Goal: Communication & Community: Share content

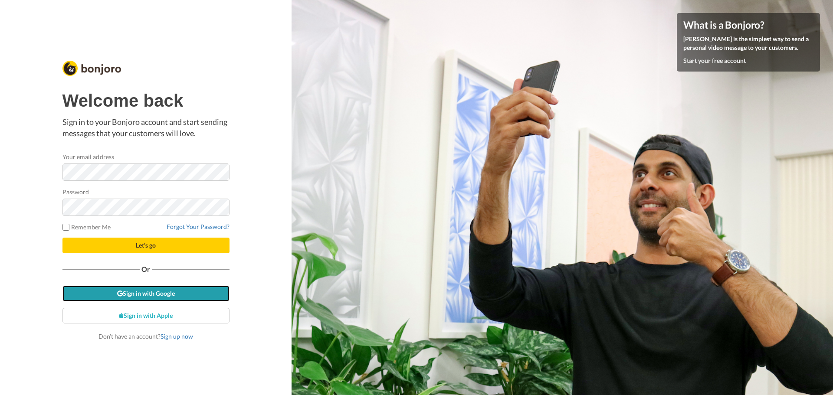
click at [128, 290] on link "Sign in with Google" at bounding box center [145, 294] width 167 height 16
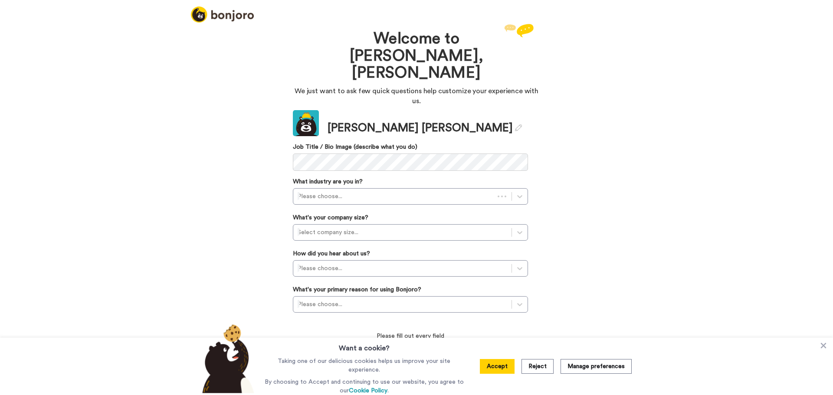
click at [498, 365] on button "Accept" at bounding box center [497, 366] width 35 height 15
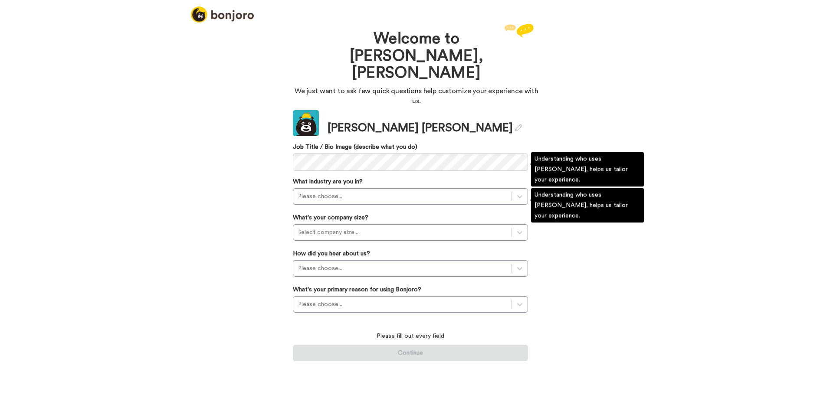
click at [339, 191] on div at bounding box center [402, 196] width 209 height 10
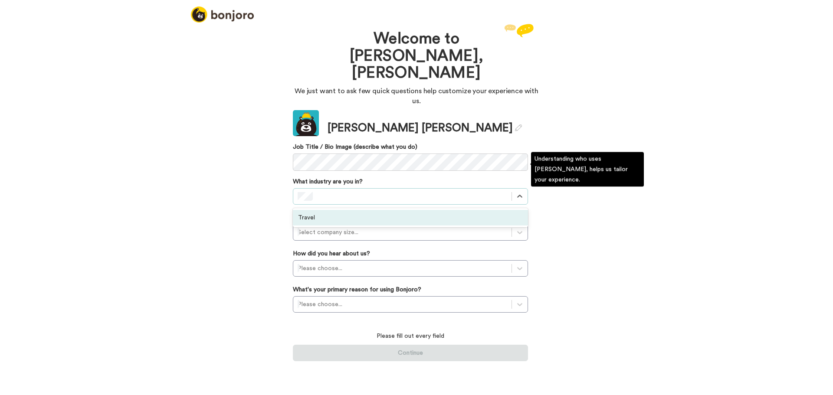
click at [336, 210] on div "Travel" at bounding box center [410, 218] width 235 height 16
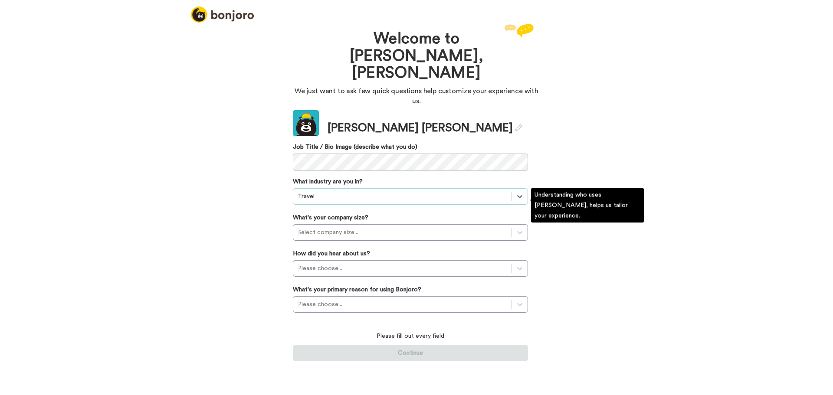
click at [344, 227] on div at bounding box center [402, 232] width 209 height 10
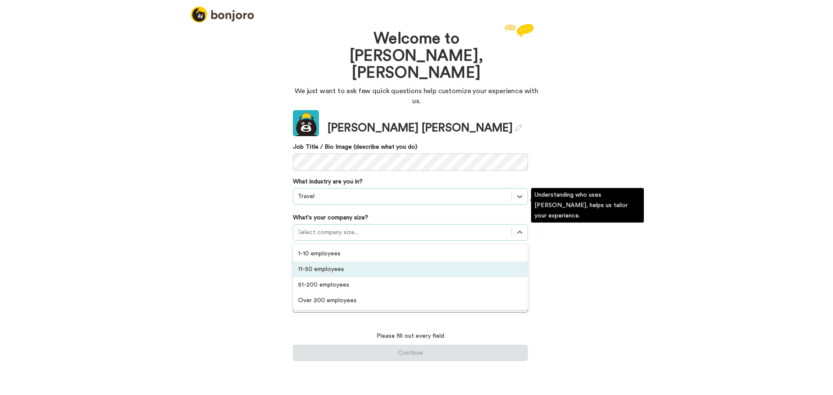
click at [345, 262] on div "11-50 employees" at bounding box center [410, 270] width 235 height 16
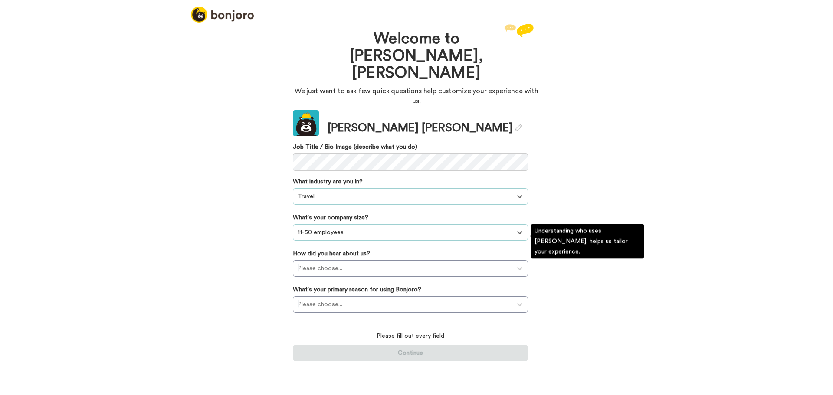
click at [354, 263] on div at bounding box center [402, 268] width 209 height 10
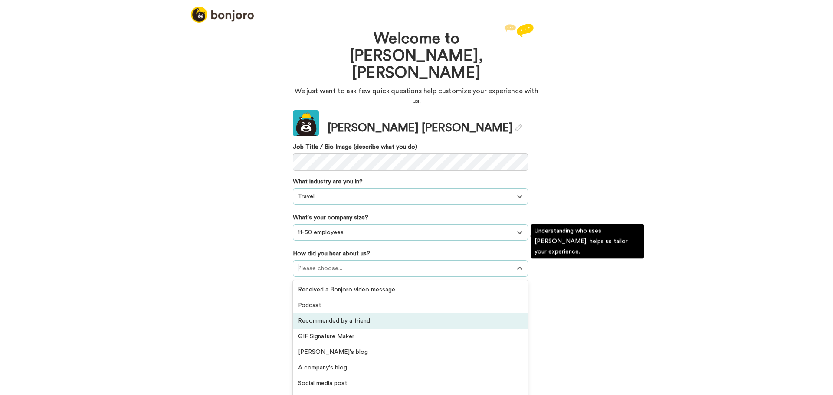
click at [364, 313] on div "Recommended by a friend" at bounding box center [410, 321] width 235 height 16
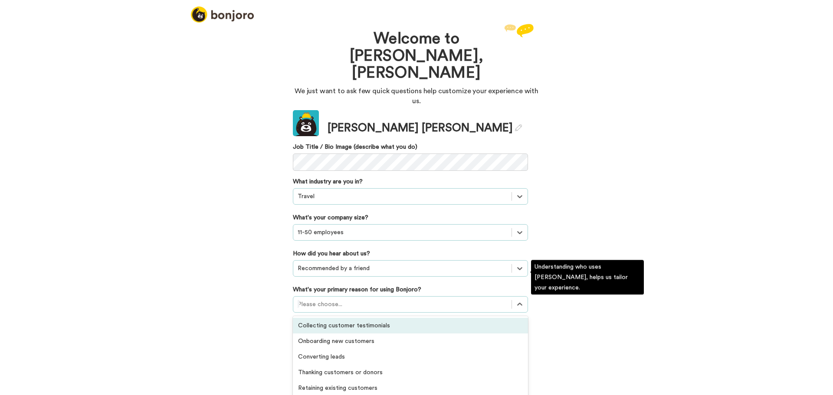
click at [359, 299] on div at bounding box center [402, 304] width 209 height 10
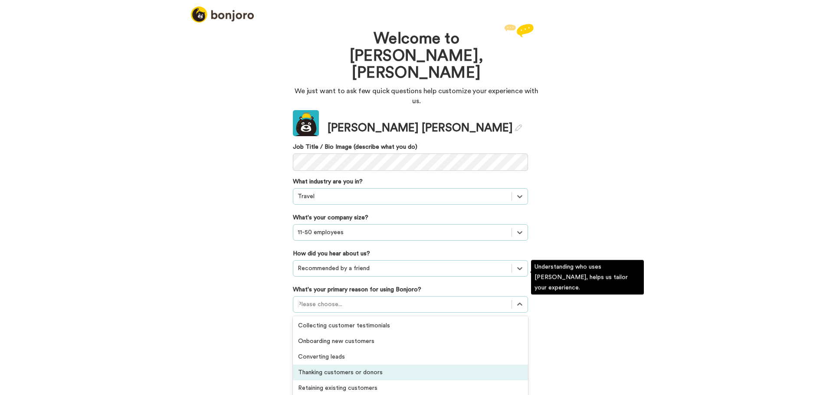
click at [365, 365] on div "Thanking customers or donors" at bounding box center [410, 373] width 235 height 16
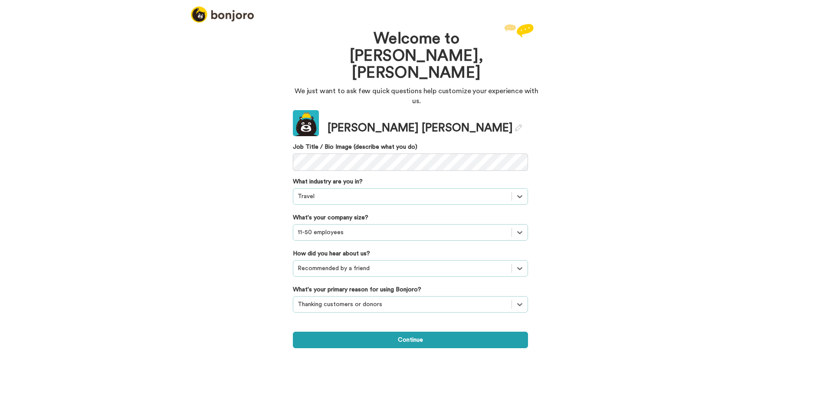
click at [411, 332] on button "Continue" at bounding box center [410, 340] width 235 height 16
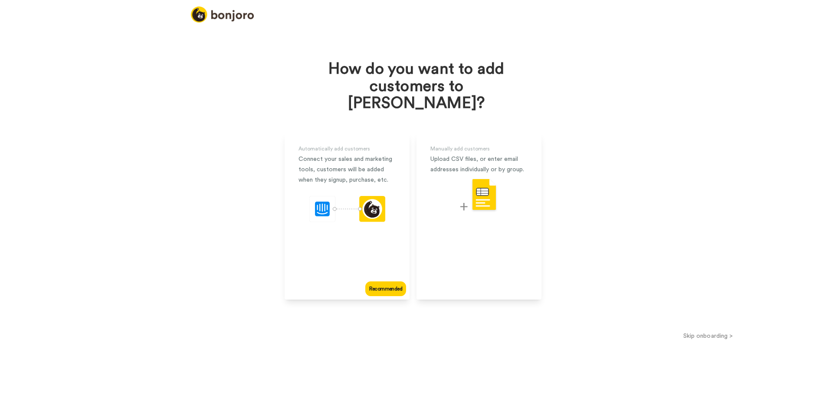
click at [701, 331] on button "Skip onboarding >" at bounding box center [708, 335] width 250 height 9
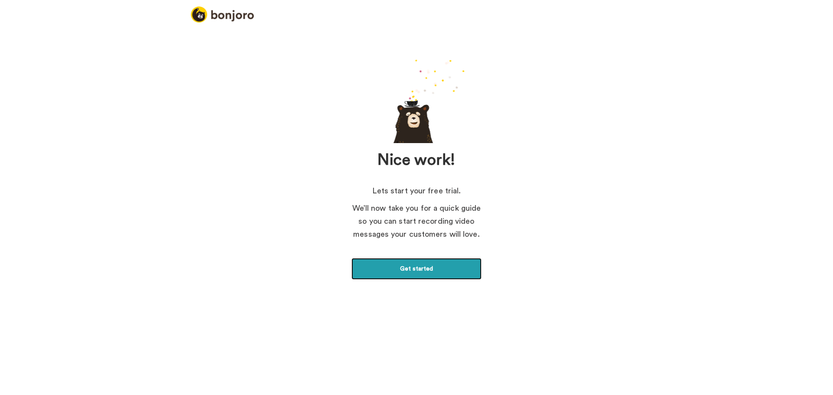
click at [425, 271] on link "Get started" at bounding box center [416, 269] width 130 height 22
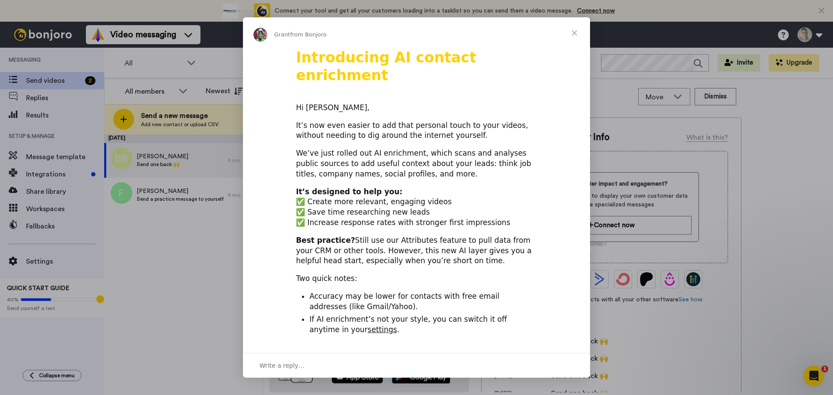
click at [574, 33] on span "Close" at bounding box center [574, 32] width 31 height 31
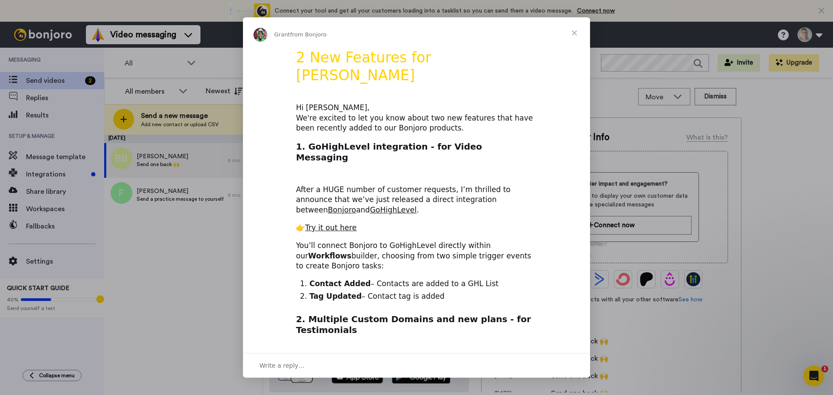
click at [574, 33] on span "Close" at bounding box center [574, 32] width 31 height 31
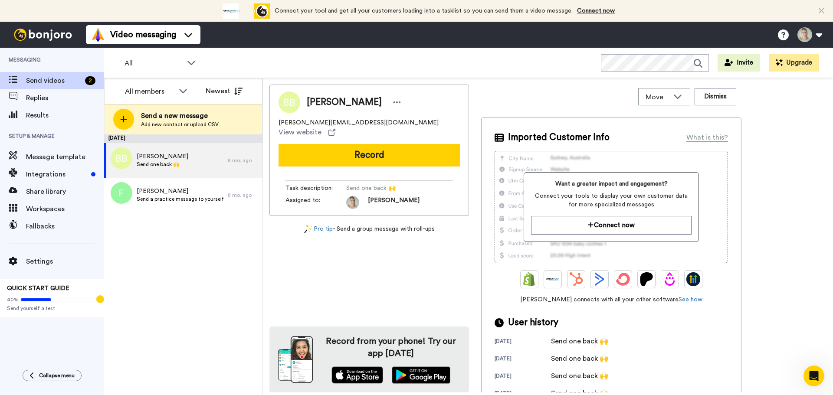
click at [190, 278] on div "December 6 Bridget Brady Send one back 🙌 8 mo. ago Frances Send a practice mess…" at bounding box center [183, 264] width 158 height 261
click at [184, 120] on span "Send a new message" at bounding box center [180, 116] width 78 height 10
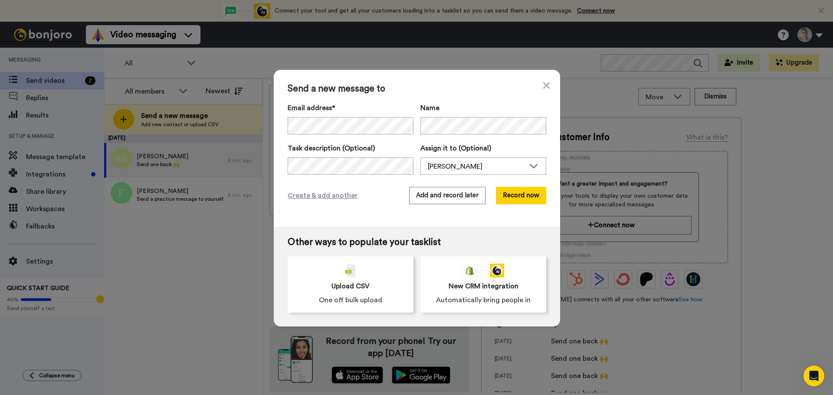
click at [530, 201] on button "Record now" at bounding box center [521, 195] width 50 height 17
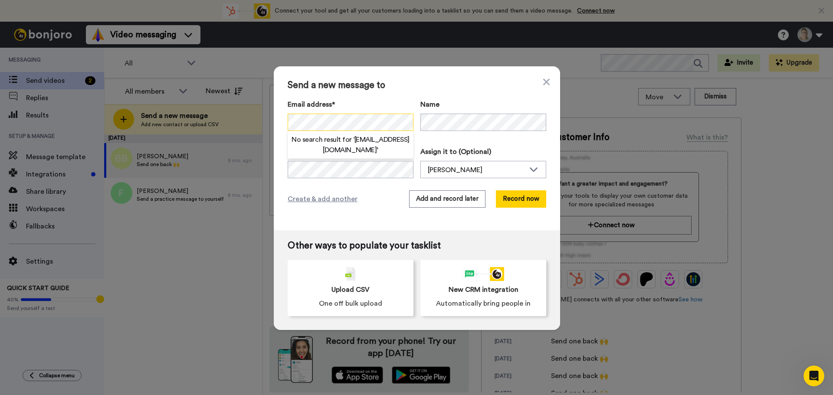
click at [269, 123] on div "Send a new message to Email address* No search result for ‘ gmcgyvr@gmail.com ’…" at bounding box center [416, 197] width 833 height 395
click at [522, 201] on button "Record now" at bounding box center [521, 198] width 50 height 17
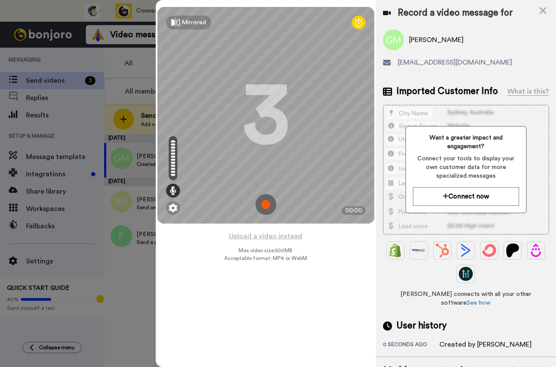
click at [264, 203] on img at bounding box center [265, 204] width 21 height 21
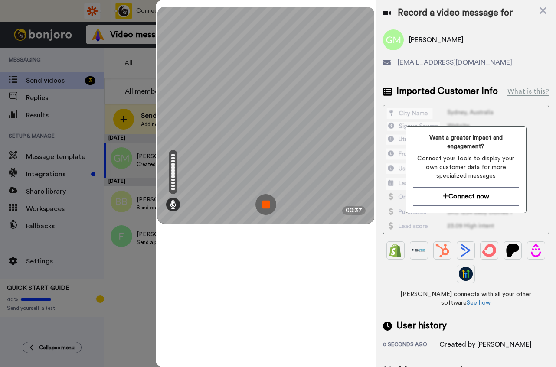
click at [269, 206] on img at bounding box center [265, 204] width 21 height 21
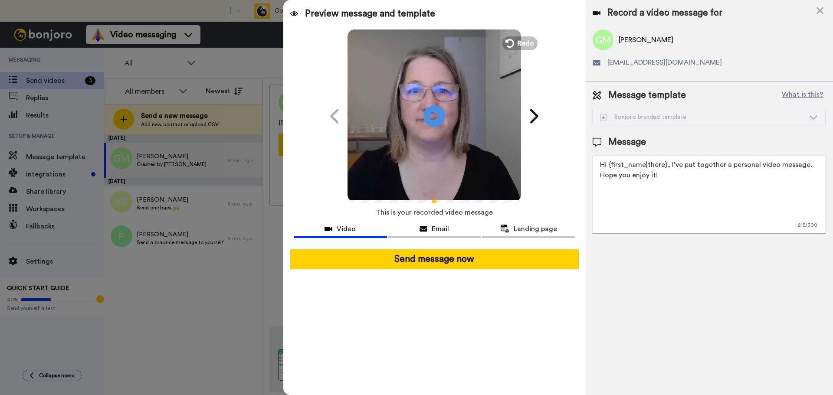
click at [434, 115] on icon "Play/Pause" at bounding box center [434, 116] width 22 height 39
drag, startPoint x: 664, startPoint y: 165, endPoint x: 609, endPoint y: 166, distance: 54.6
click at [609, 166] on textarea "Hi {first_name|there}, I’ve put together a personal video message. Hope you enj…" at bounding box center [708, 195] width 233 height 78
drag, startPoint x: 804, startPoint y: 184, endPoint x: 586, endPoint y: 186, distance: 218.6
click at [586, 186] on div "Message template What is this? Bonjoro branded template Bonjoro branded templat…" at bounding box center [708, 161] width 247 height 159
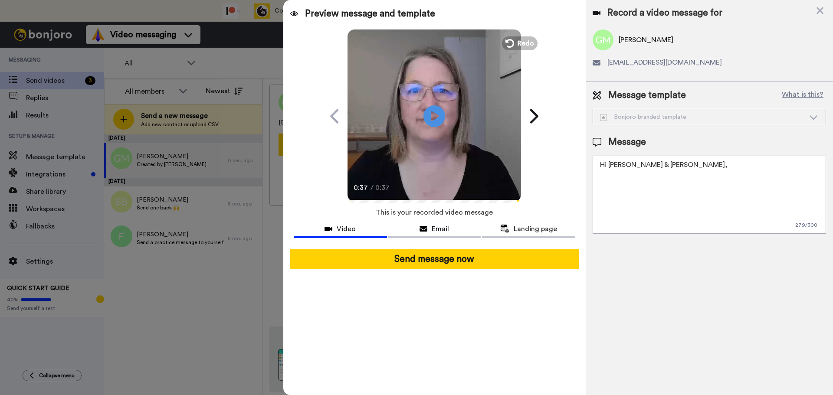
click at [435, 231] on span "Email" at bounding box center [440, 229] width 17 height 10
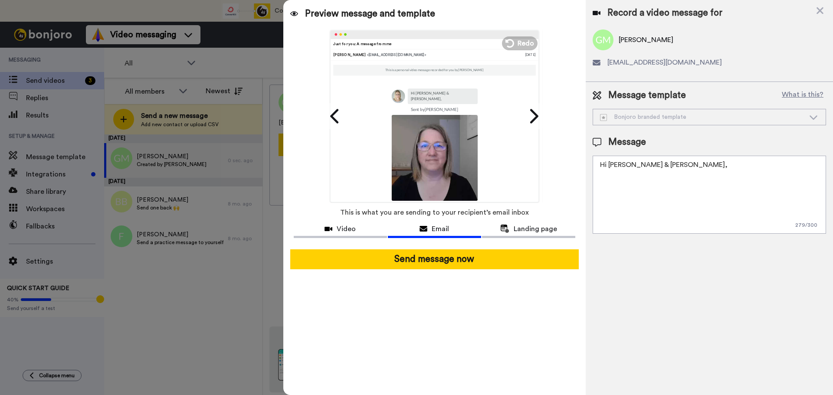
click at [694, 167] on textarea "Hi Graham & Terry," at bounding box center [708, 195] width 233 height 78
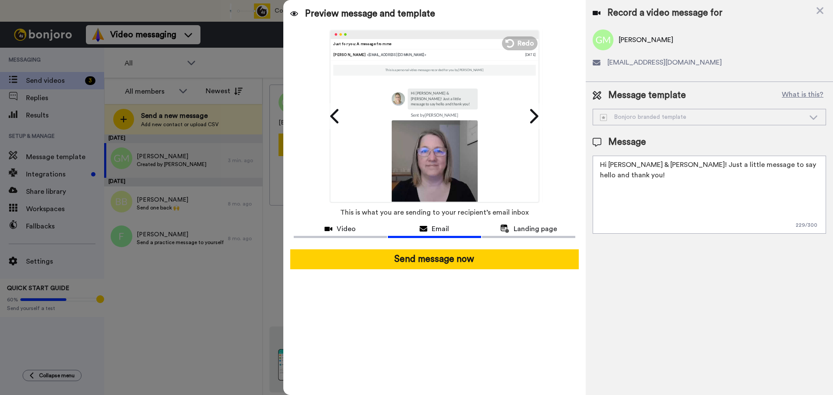
type textarea "Hi Graham & Terry! Just a little message to say hello and thank you!"
click at [821, 13] on icon at bounding box center [819, 10] width 7 height 7
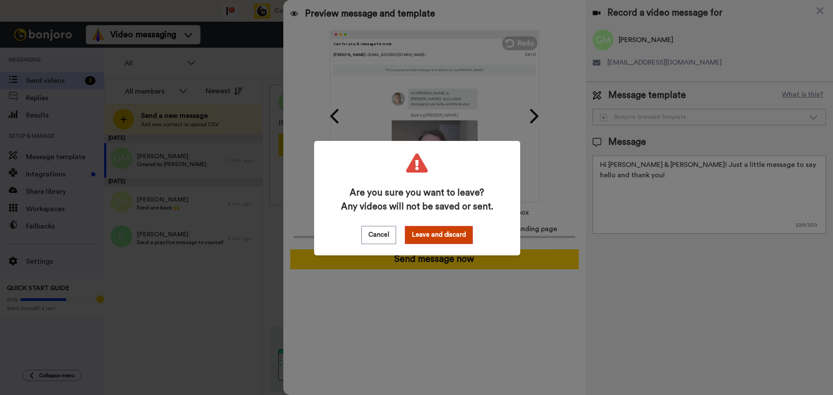
click at [435, 232] on button "Leave and discard" at bounding box center [439, 235] width 68 height 18
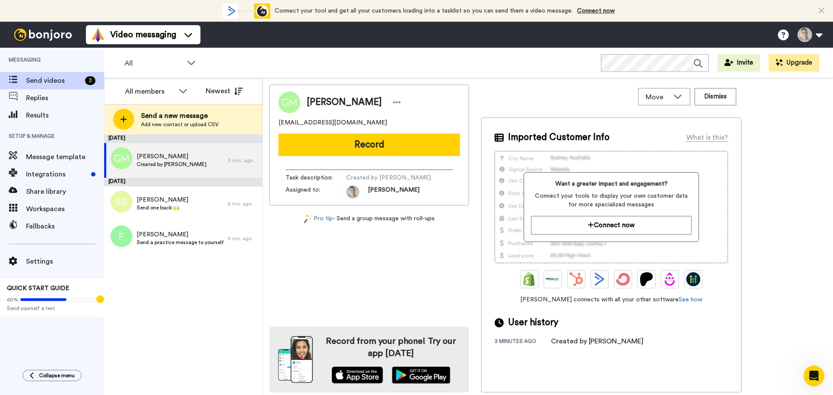
click at [150, 118] on span "Send a new message" at bounding box center [180, 116] width 78 height 10
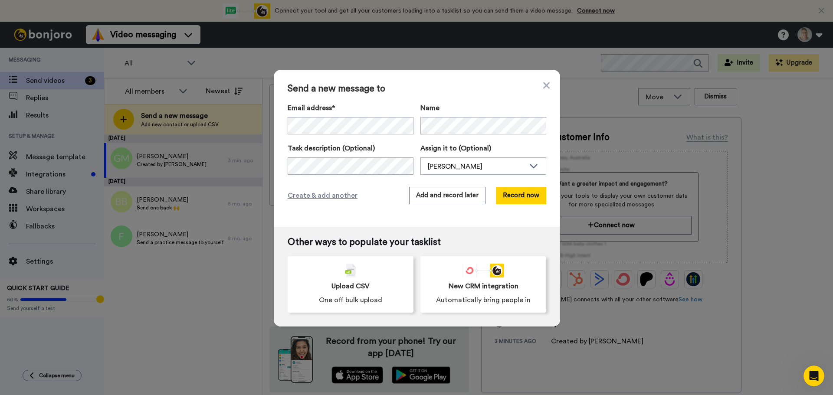
click at [520, 200] on button "Record now" at bounding box center [521, 195] width 50 height 17
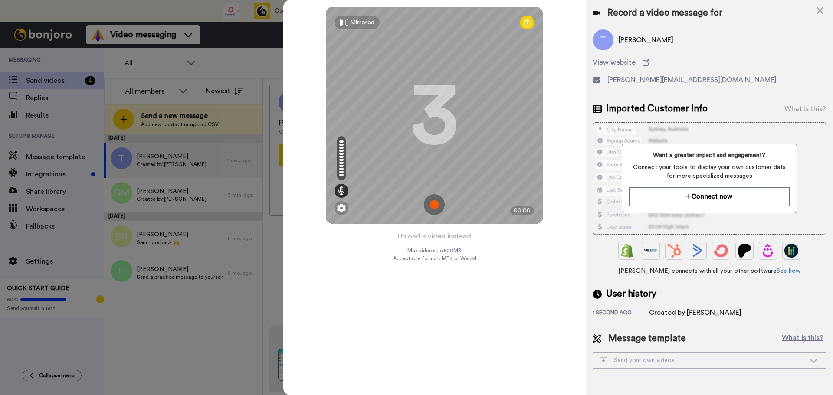
click at [437, 205] on img at bounding box center [434, 204] width 21 height 21
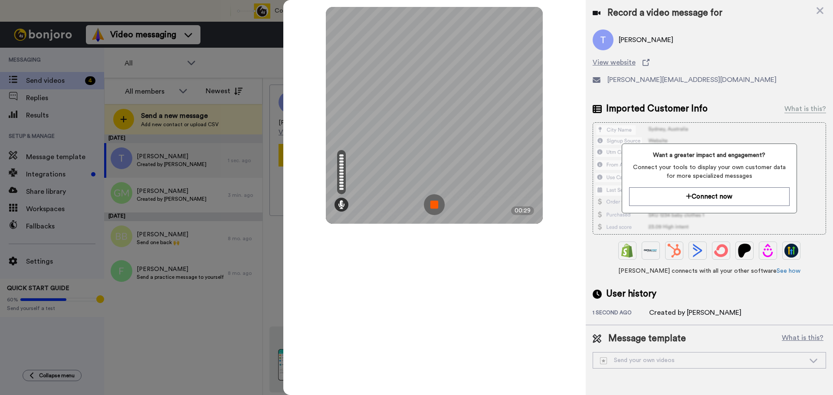
click at [433, 203] on img at bounding box center [434, 204] width 21 height 21
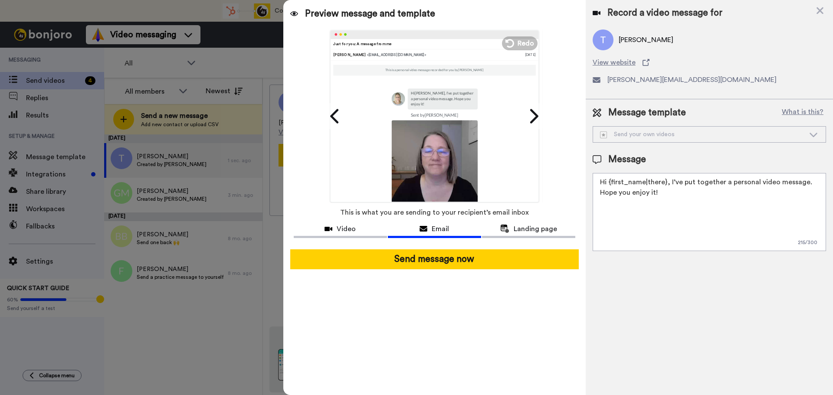
click at [668, 193] on textarea "Hi {first_name|there}, I’ve put together a personal video message. Hope you enj…" at bounding box center [708, 212] width 233 height 78
drag, startPoint x: 665, startPoint y: 193, endPoint x: 660, endPoint y: 193, distance: 4.8
click at [660, 193] on textarea "Hi {first_name|there}, I’ve put together a personal video message. Hope you enj…" at bounding box center [708, 212] width 233 height 78
type textarea "Hi {first_name|there}, I’ve put together a personal video message. Hope you enj…"
click at [522, 46] on span "Redo" at bounding box center [525, 43] width 16 height 10
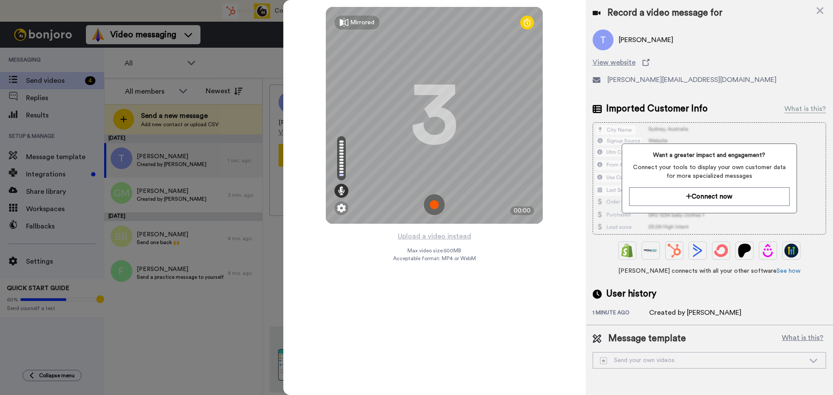
click at [433, 206] on img at bounding box center [434, 204] width 21 height 21
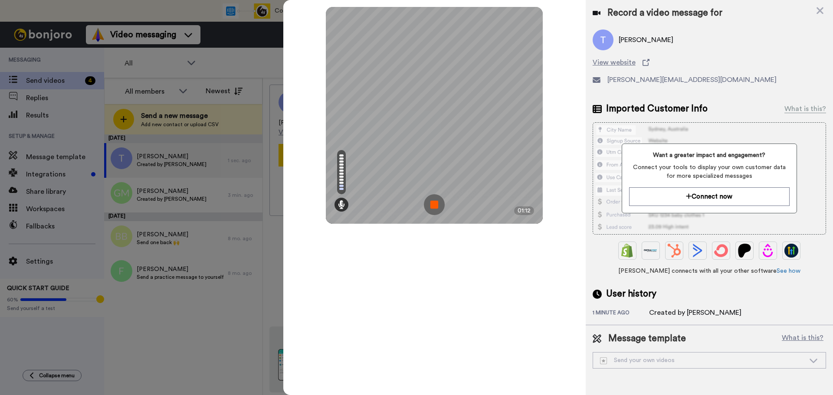
click at [426, 204] on img at bounding box center [434, 204] width 21 height 21
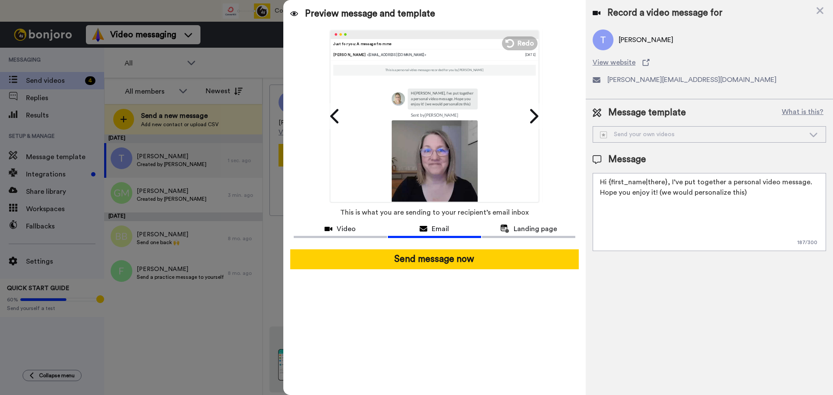
click at [462, 260] on button "Send message now" at bounding box center [434, 259] width 288 height 20
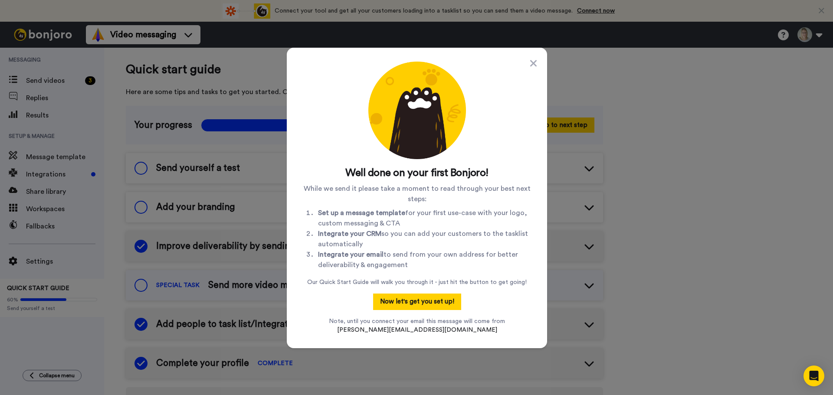
click at [437, 305] on button "Now let's get you set up!" at bounding box center [417, 302] width 88 height 16
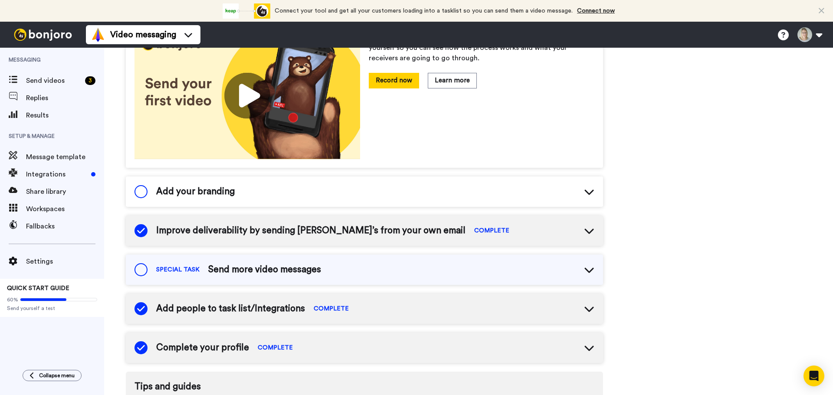
scroll to position [159, 0]
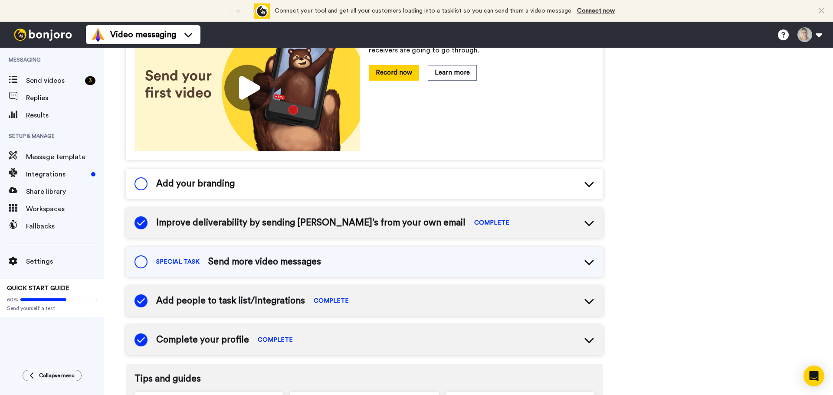
click at [214, 177] on span "Add your branding" at bounding box center [195, 183] width 78 height 13
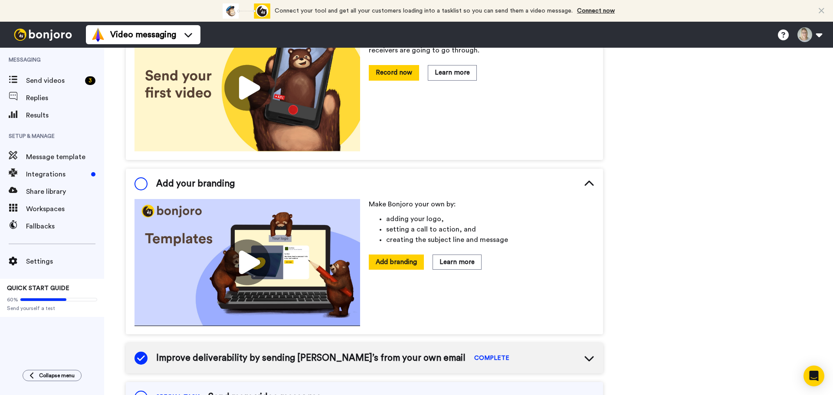
click at [411, 266] on button "Add branding" at bounding box center [396, 262] width 55 height 15
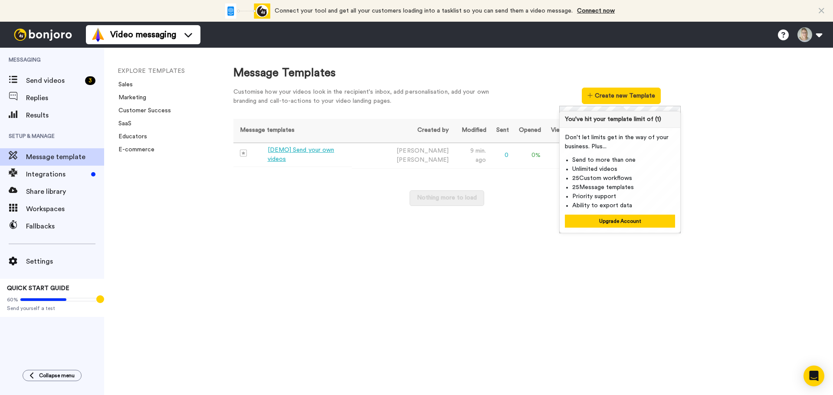
click at [314, 152] on div "[DEMO] Send your own videos" at bounding box center [308, 155] width 81 height 18
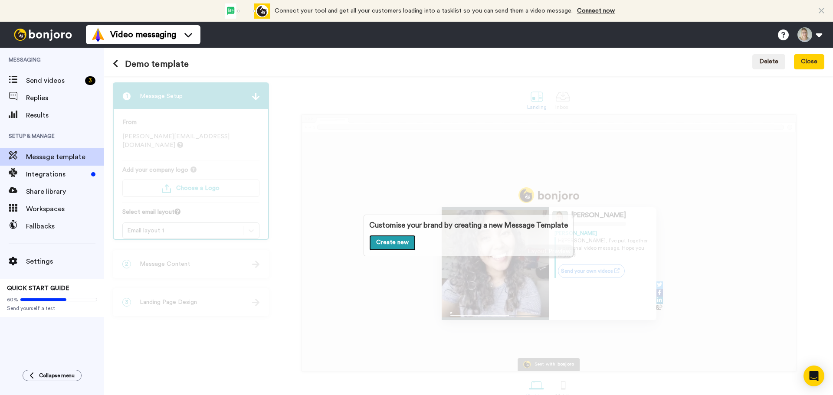
click at [395, 245] on link "Create new" at bounding box center [392, 243] width 46 height 16
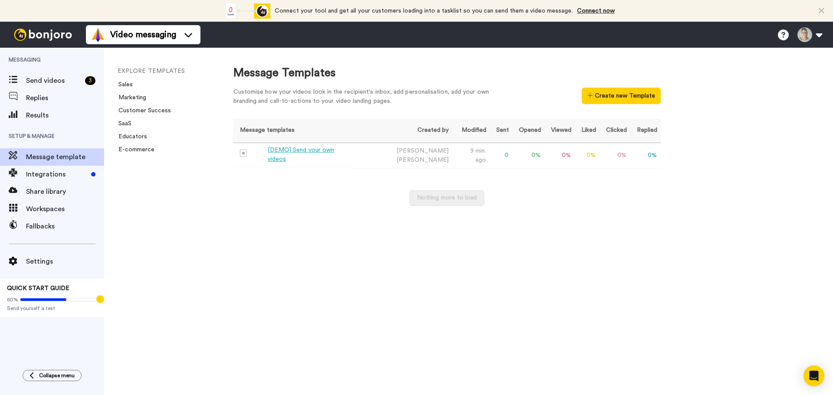
click at [292, 151] on div "[DEMO] Send your own videos" at bounding box center [308, 155] width 81 height 18
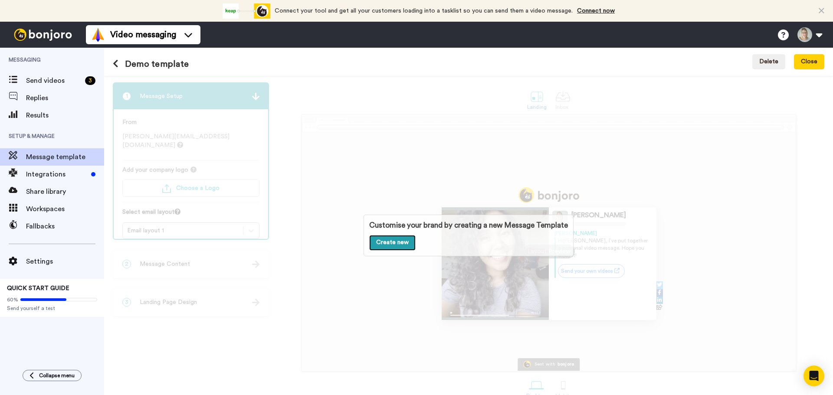
click at [380, 244] on link "Create new" at bounding box center [392, 243] width 46 height 16
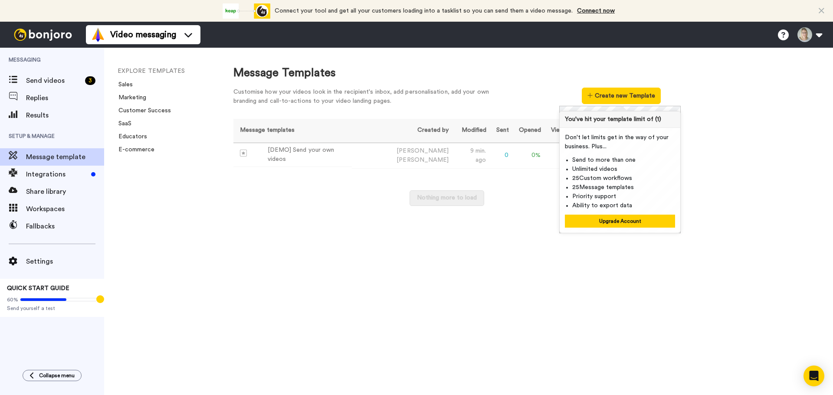
click at [416, 258] on div "Message Templates Customise how your videos look in the recipient's inbox, add …" at bounding box center [524, 221] width 617 height 347
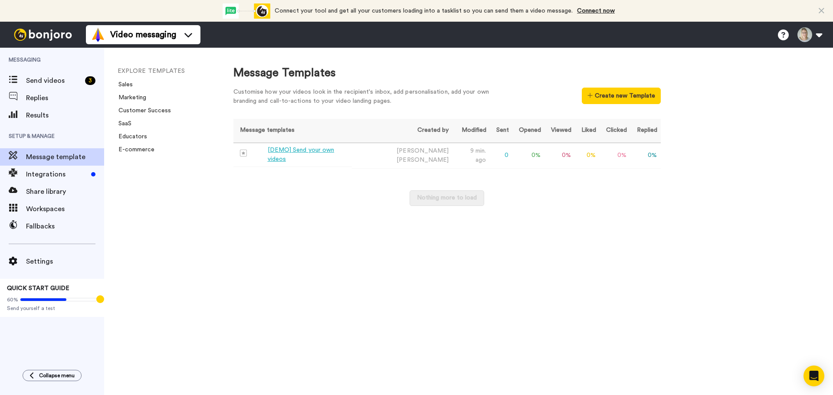
click at [336, 155] on div "[DEMO] Send your own videos" at bounding box center [308, 155] width 81 height 18
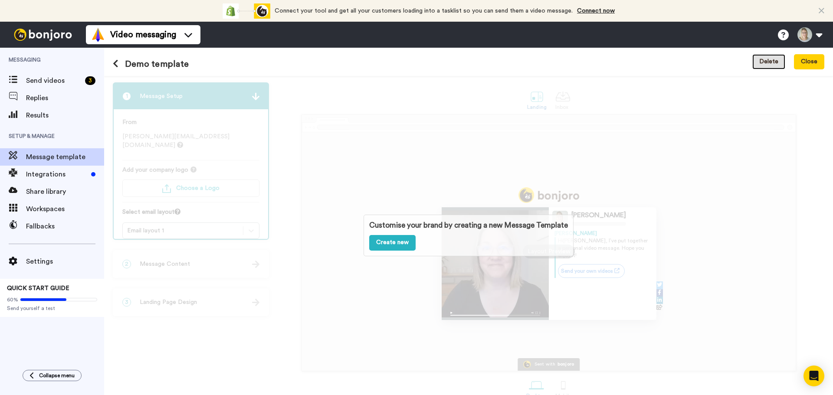
click at [764, 55] on button "Delete" at bounding box center [768, 62] width 33 height 16
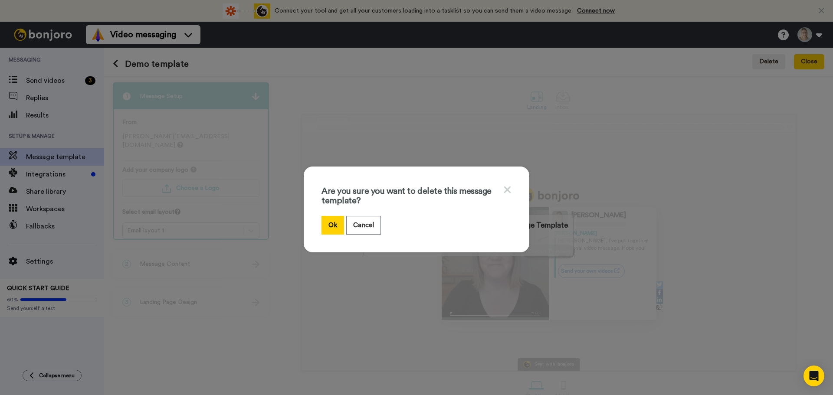
click at [339, 217] on button "Ok" at bounding box center [332, 225] width 23 height 19
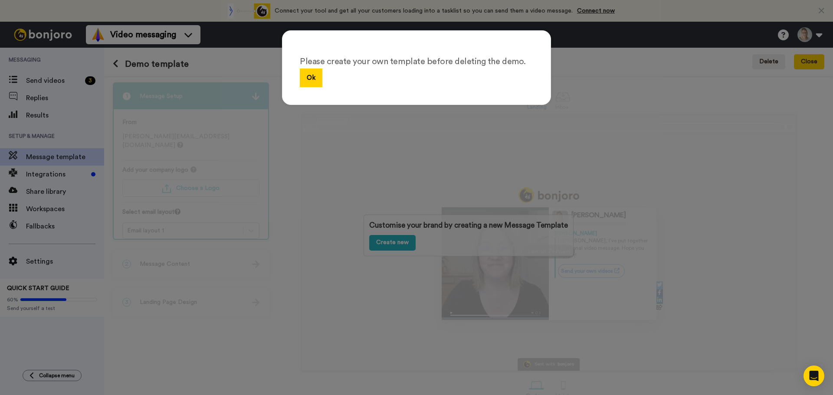
click at [307, 74] on button "Ok" at bounding box center [311, 78] width 23 height 19
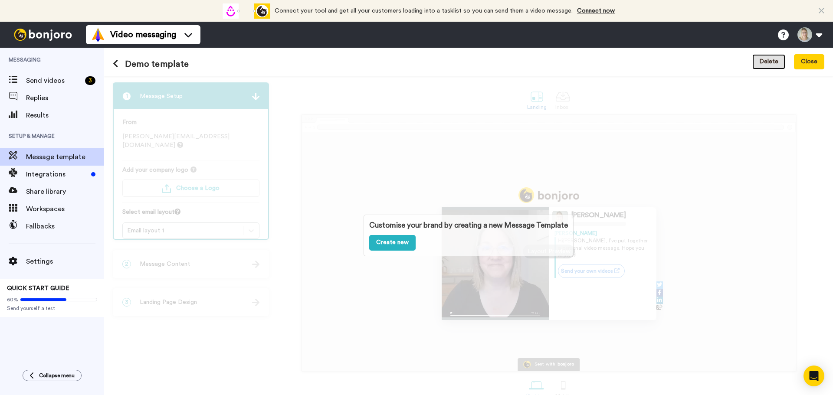
click at [764, 67] on button "Delete" at bounding box center [768, 62] width 33 height 16
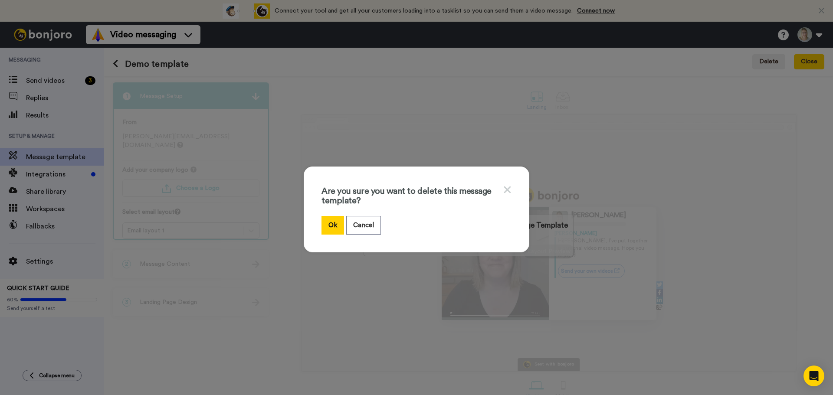
click at [331, 227] on button "Ok" at bounding box center [332, 225] width 23 height 19
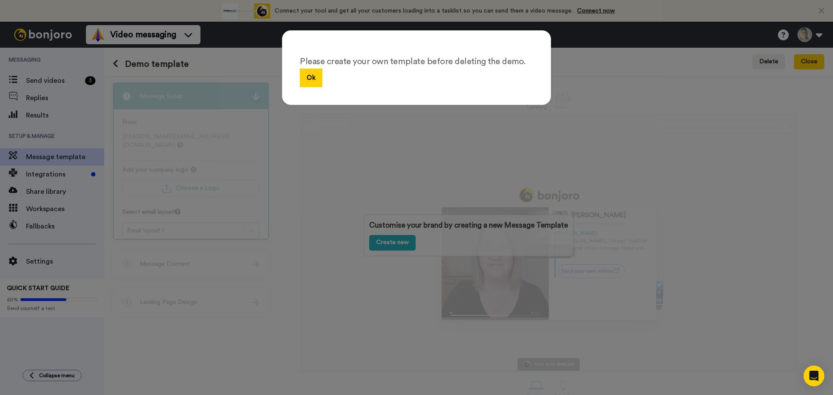
click at [316, 88] on div "Please create your own template before deleting the demo. Ok" at bounding box center [416, 67] width 269 height 75
click at [311, 82] on button "Ok" at bounding box center [311, 78] width 23 height 19
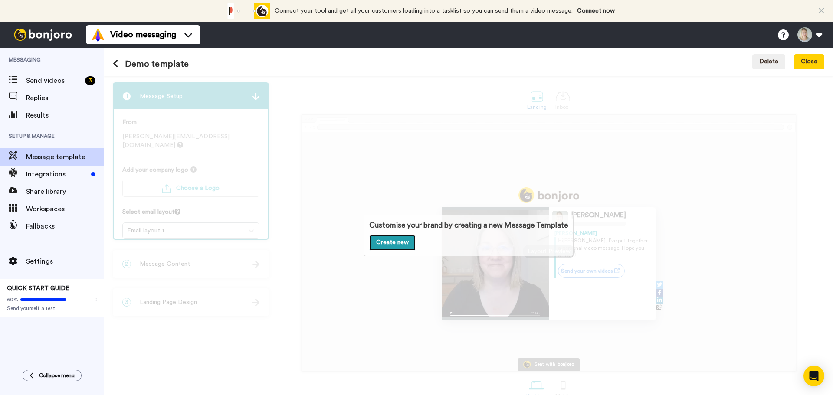
click at [389, 243] on link "Create new" at bounding box center [392, 243] width 46 height 16
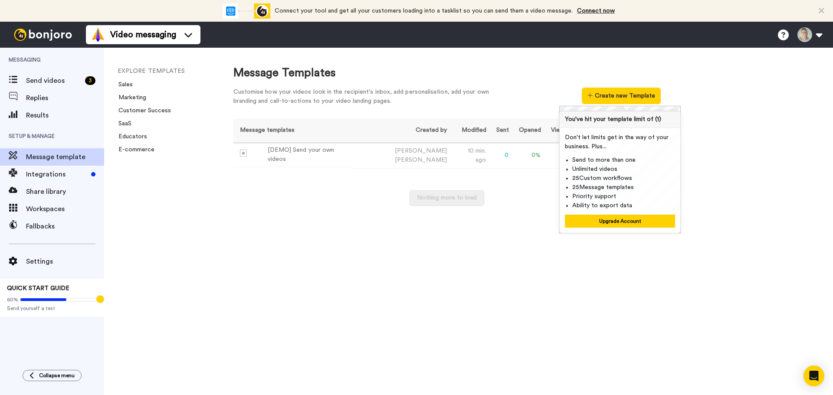
click at [337, 193] on div "Nothing more to load" at bounding box center [446, 202] width 427 height 24
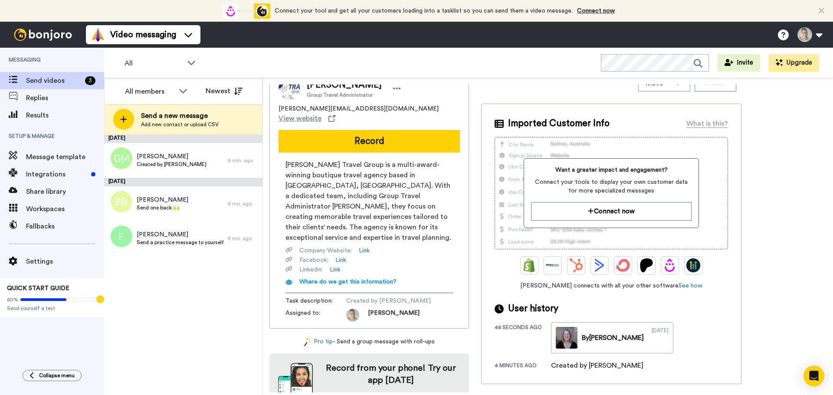
scroll to position [22, 0]
